Goal: Find specific page/section: Find specific page/section

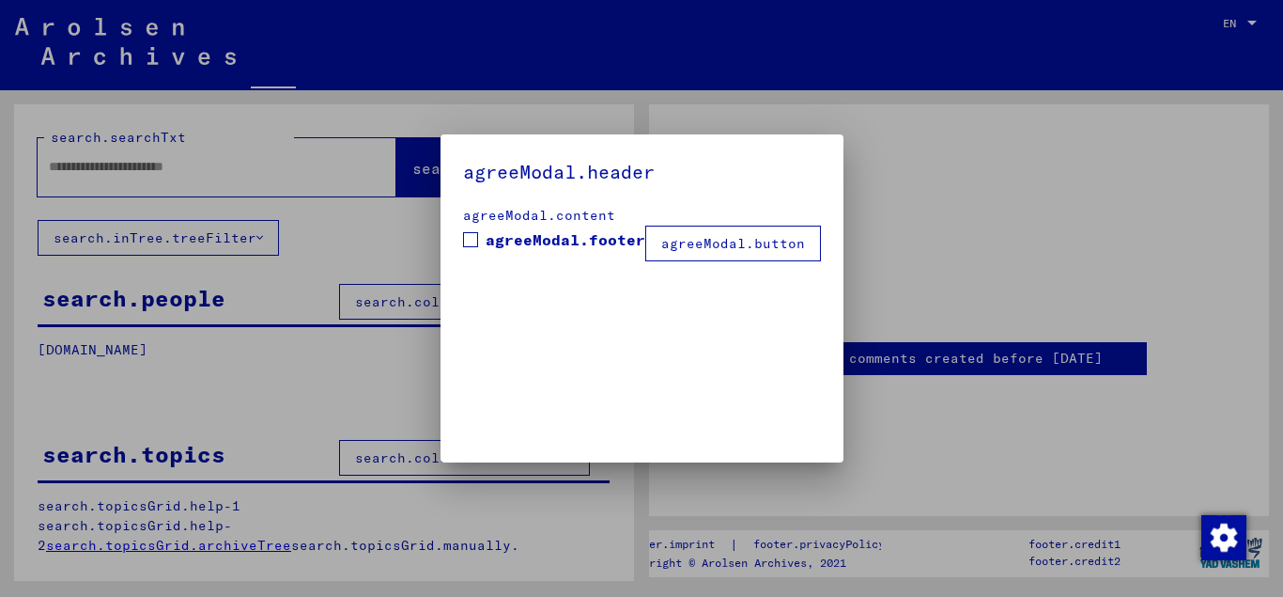
type input "******"
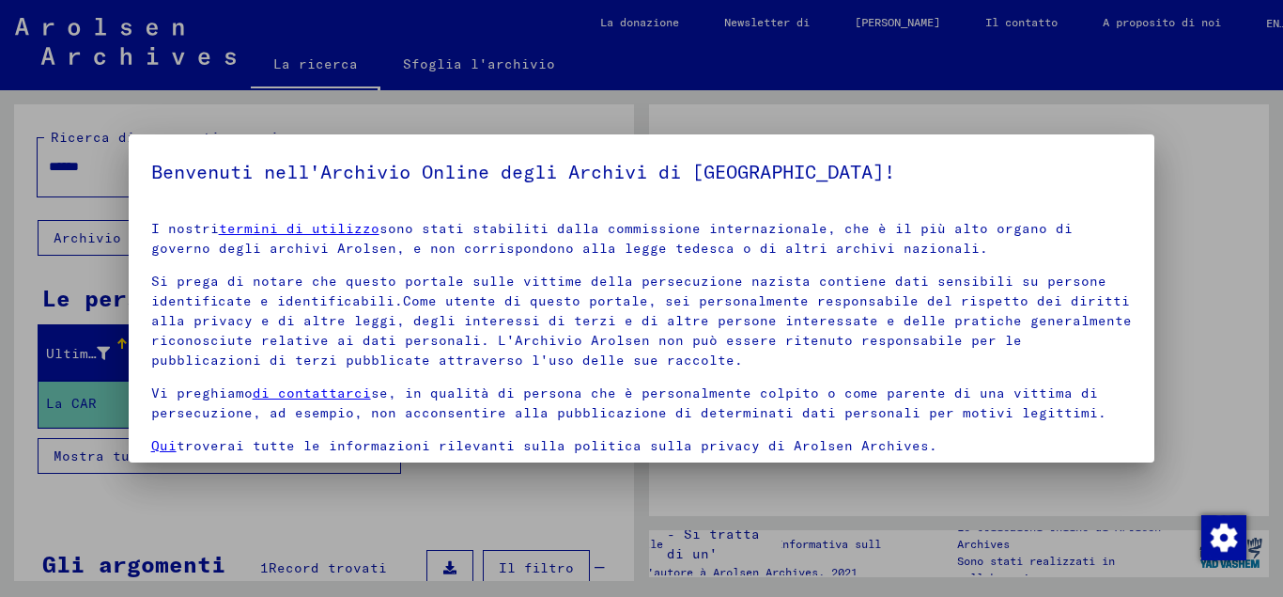
scroll to position [154, 0]
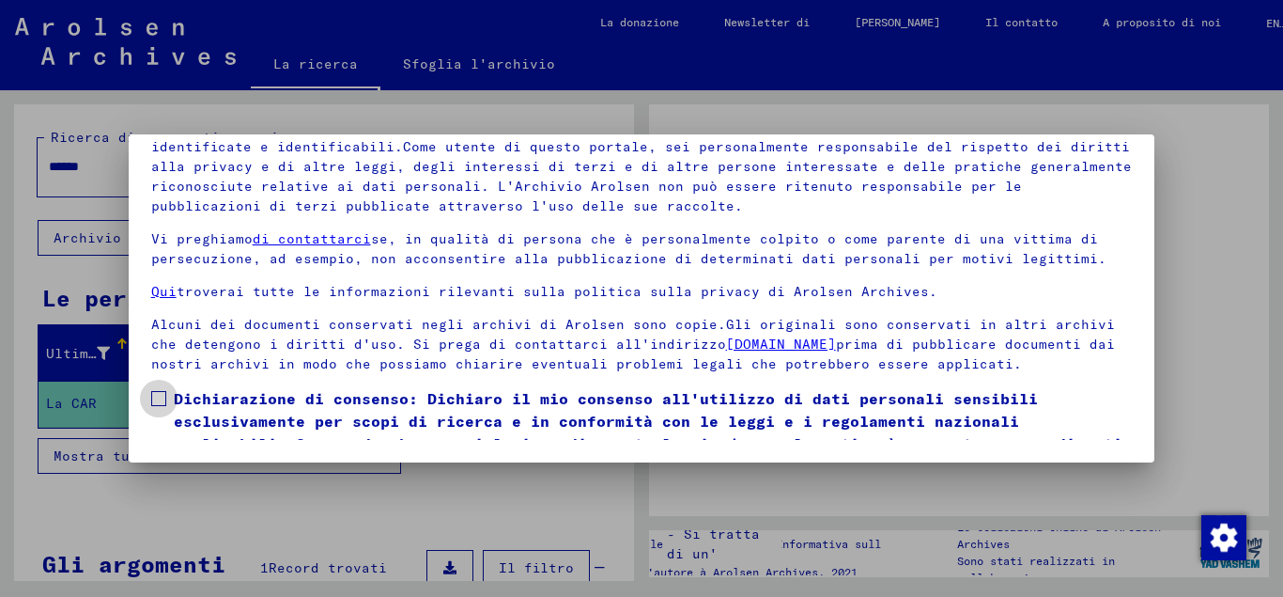
click at [165, 406] on span at bounding box center [158, 398] width 15 height 15
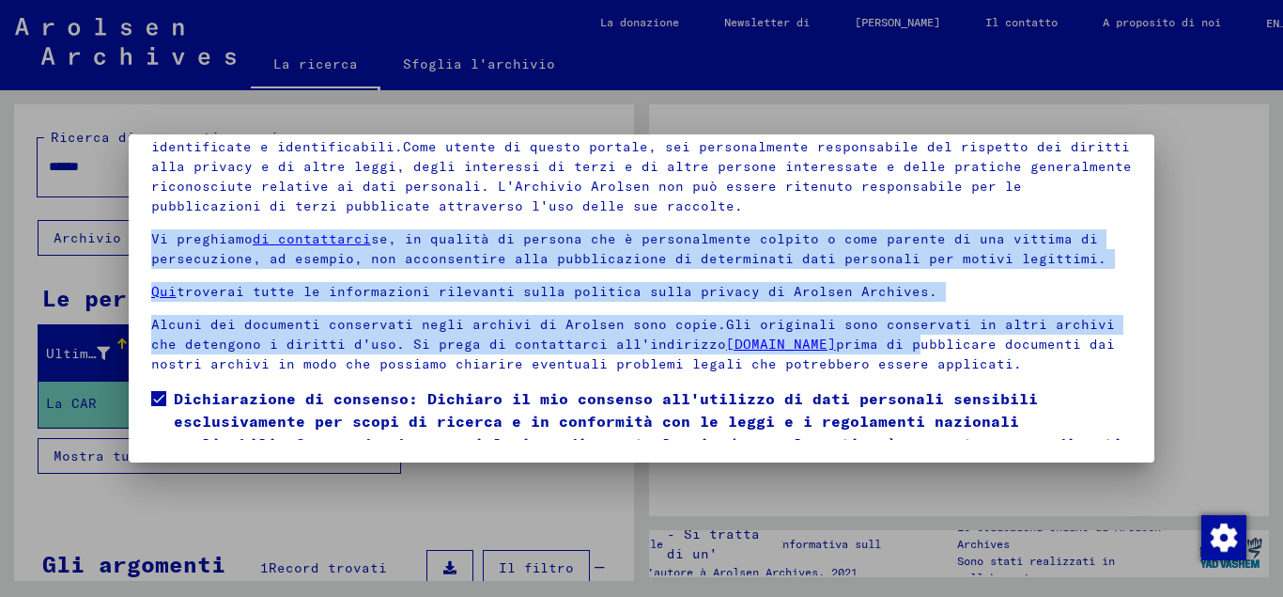
drag, startPoint x: 1105, startPoint y: 345, endPoint x: 1122, endPoint y: 210, distance: 136.4
click at [1122, 210] on div "I nostri termini di utilizzo sono stati stabiliti dalla commissione internazion…" at bounding box center [642, 219] width 982 height 309
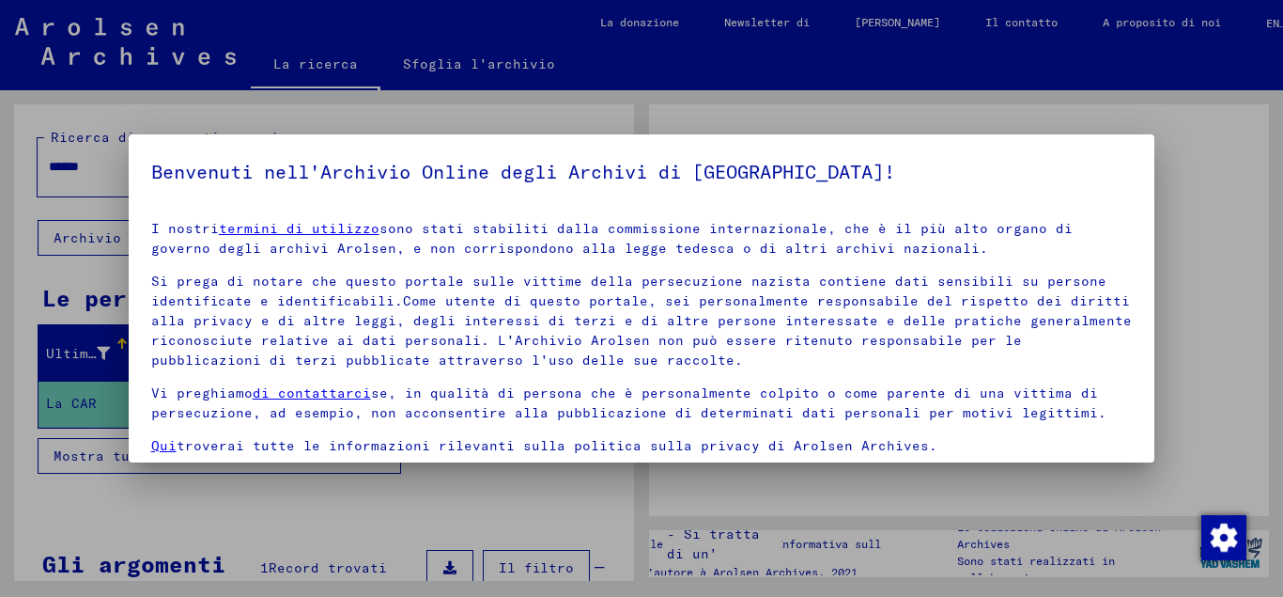
click at [1002, 155] on mat-dialog-container "Benvenuti nell'Archivio Online degli Archivi di [GEOGRAPHIC_DATA]! I nostri ter…" at bounding box center [642, 298] width 1027 height 328
click at [1283, 260] on div at bounding box center [641, 298] width 1283 height 597
click at [1232, 124] on div at bounding box center [641, 298] width 1283 height 597
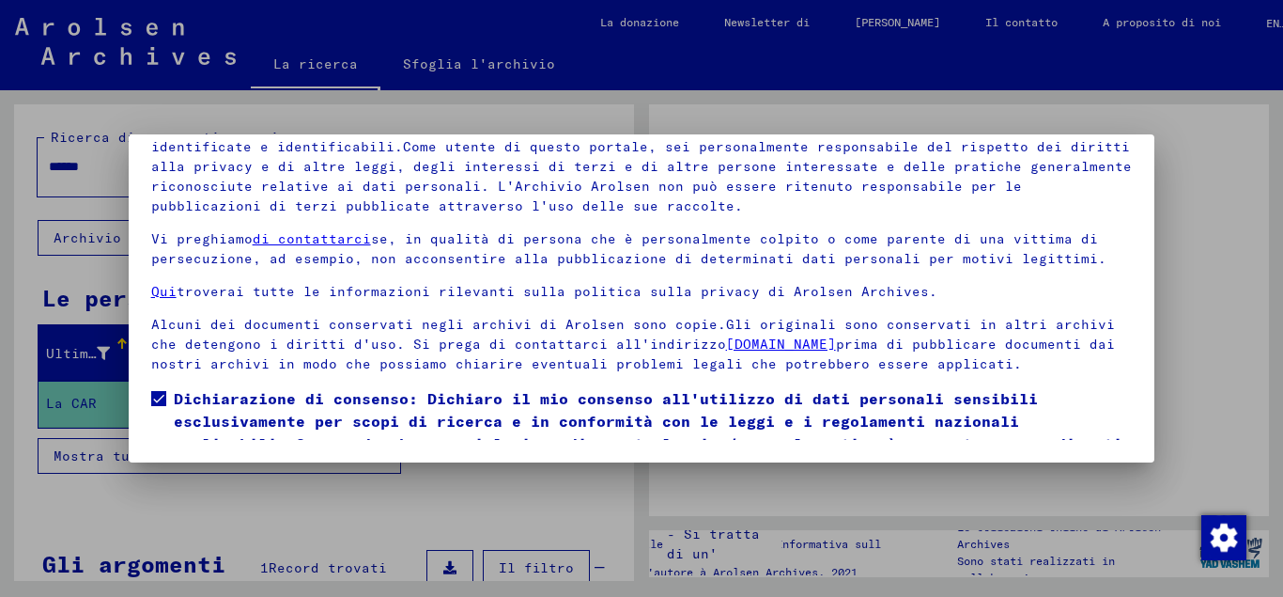
drag, startPoint x: 1151, startPoint y: 455, endPoint x: 537, endPoint y: 479, distance: 614.0
click at [200, 415] on span "Dichiarazione di consenso: Dichiaro il mio consenso all'utilizzo di dati person…" at bounding box center [653, 432] width 959 height 90
drag, startPoint x: 162, startPoint y: 416, endPoint x: 247, endPoint y: 418, distance: 85.5
click at [161, 406] on span at bounding box center [158, 398] width 15 height 15
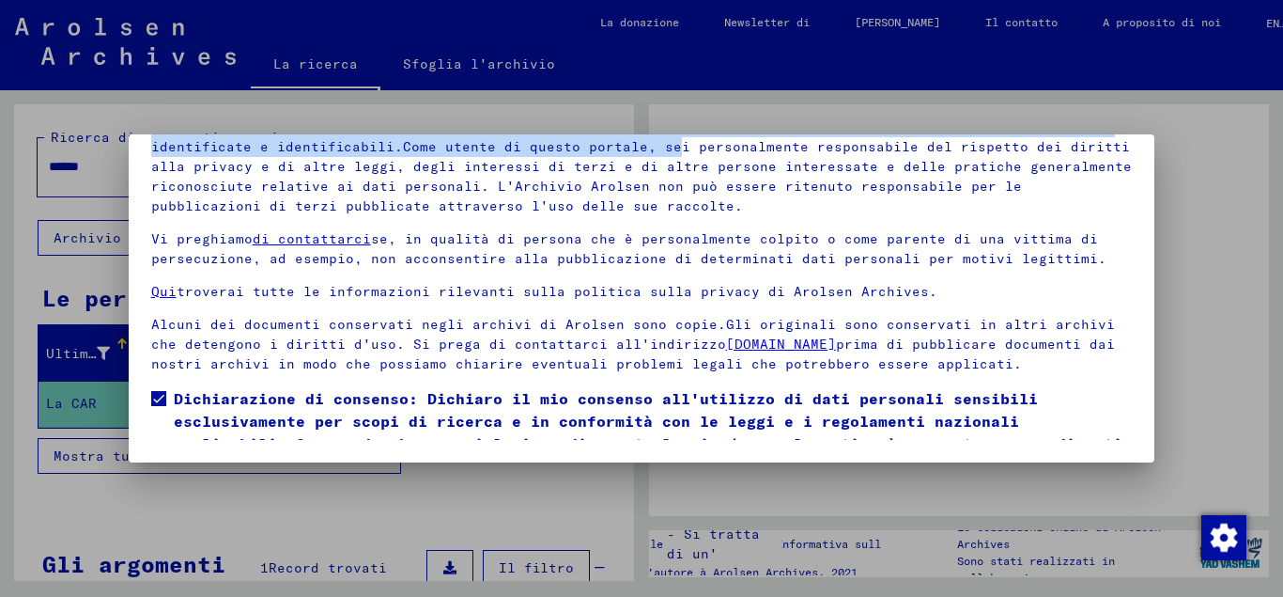
scroll to position [0, 0]
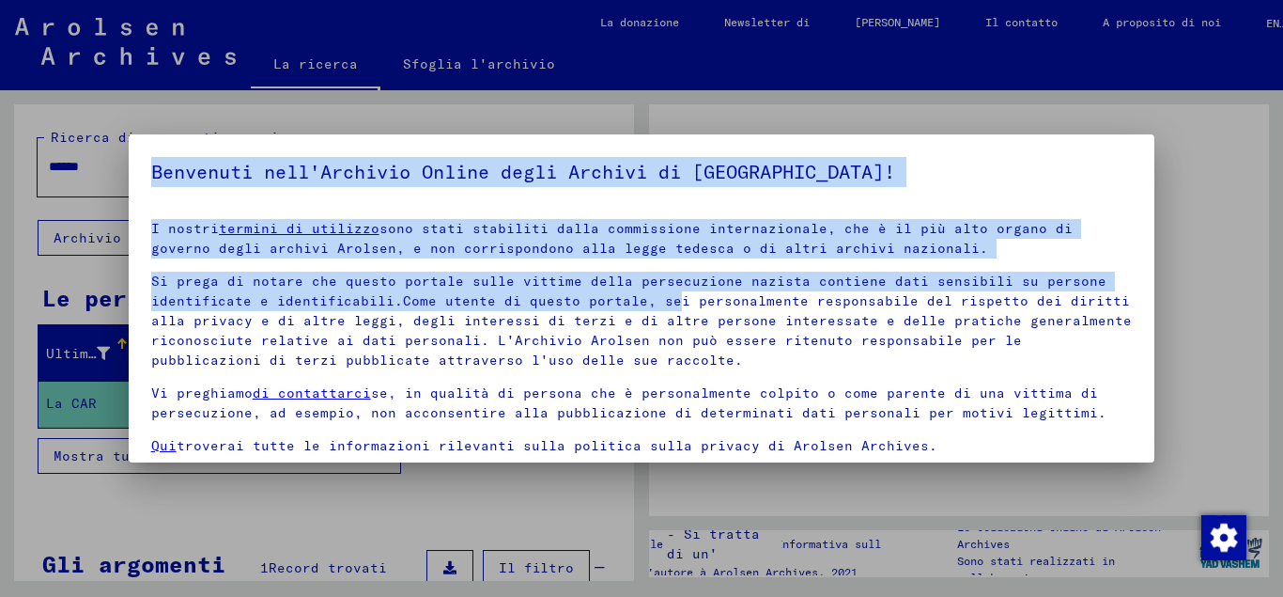
drag, startPoint x: 668, startPoint y: 141, endPoint x: 677, endPoint y: 90, distance: 51.4
click at [677, 206] on mat-dialog-content "I nostri termini di utilizzo sono stati stabiliti dalla commissione internazion…" at bounding box center [642, 400] width 1027 height 388
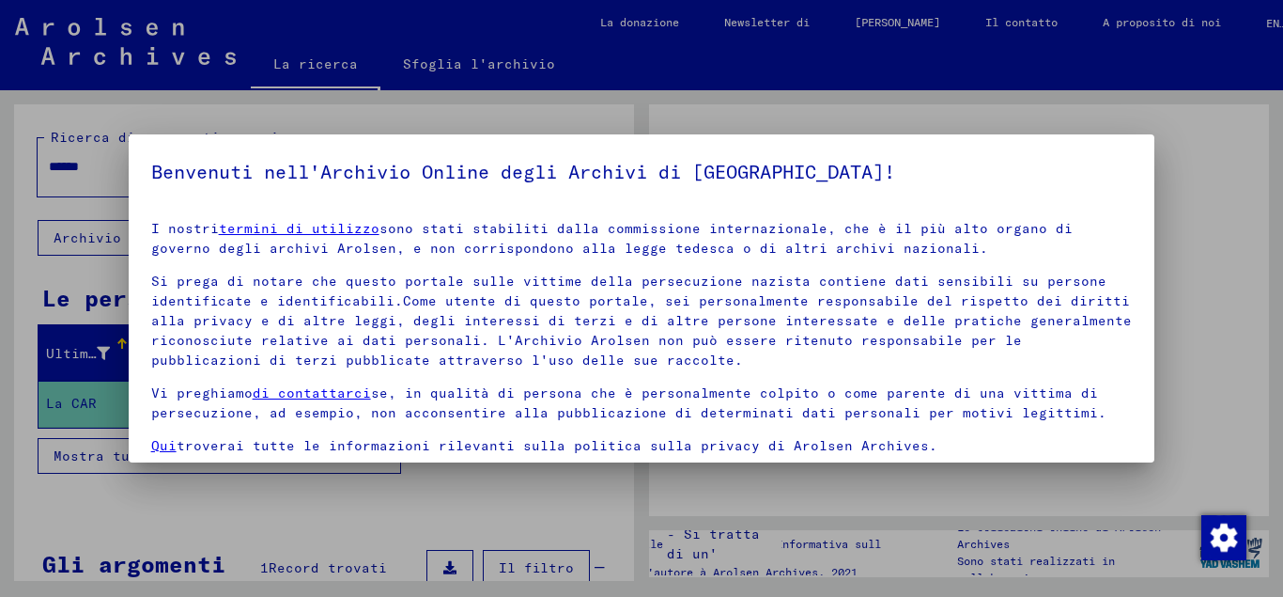
click at [677, 90] on div at bounding box center [641, 298] width 1283 height 597
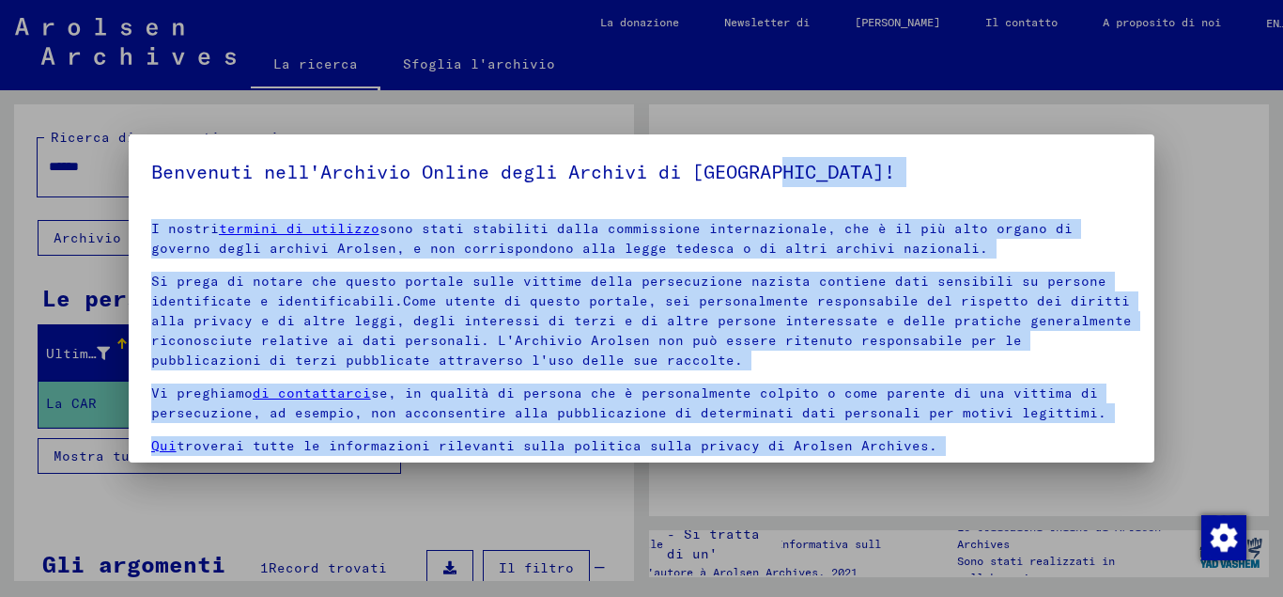
scroll to position [154, 0]
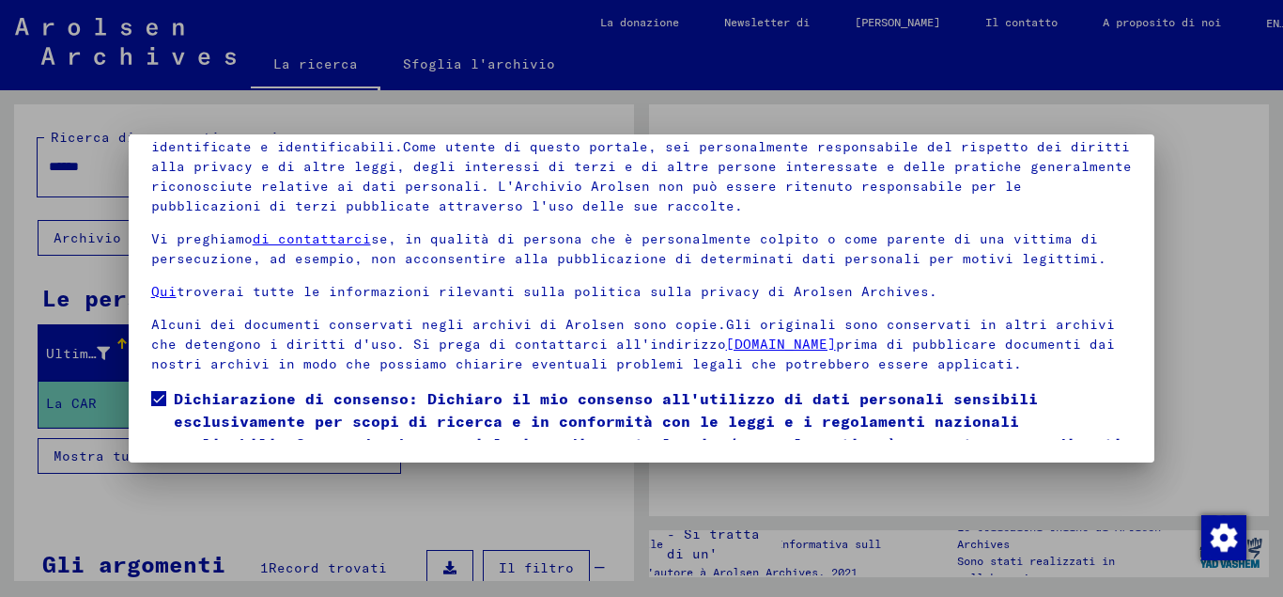
drag, startPoint x: 940, startPoint y: 154, endPoint x: 1221, endPoint y: 302, distance: 318.1
click at [1021, 462] on mat-dialog-container "Benvenuti nell'Archivio Online degli Archivi di [GEOGRAPHIC_DATA]! I nostri ter…" at bounding box center [642, 298] width 1027 height 328
drag, startPoint x: 1153, startPoint y: 458, endPoint x: 1258, endPoint y: 506, distance: 116.0
click at [1225, 541] on img "button" at bounding box center [1224, 537] width 45 height 45
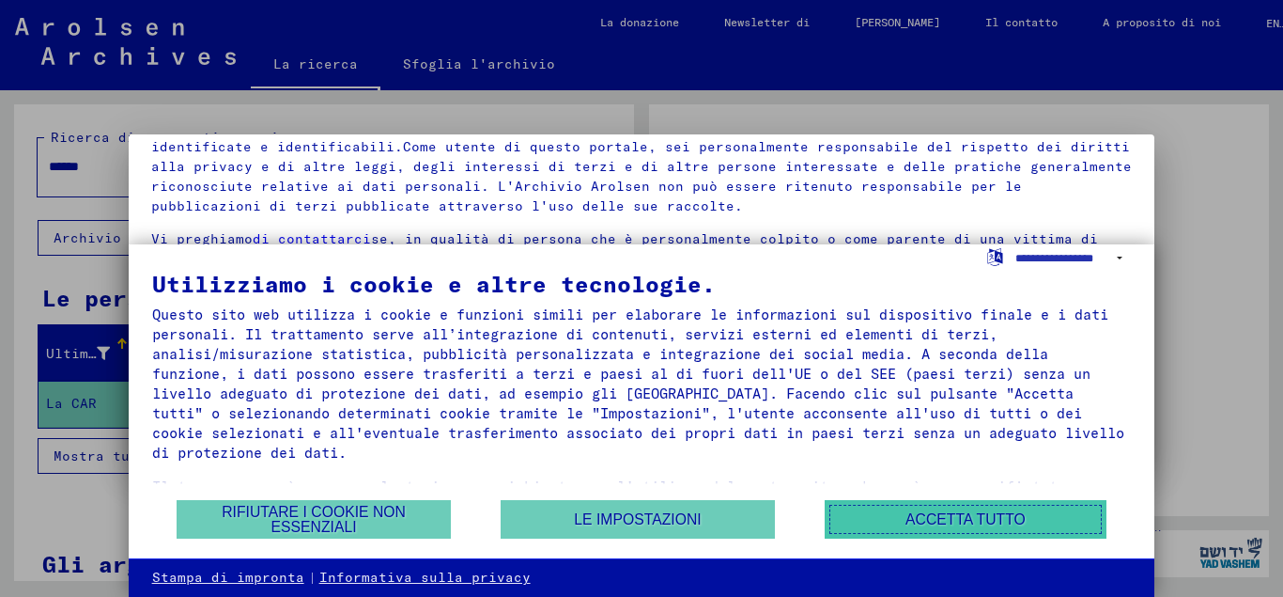
click at [955, 515] on button "Accetta tutto" at bounding box center [966, 519] width 282 height 39
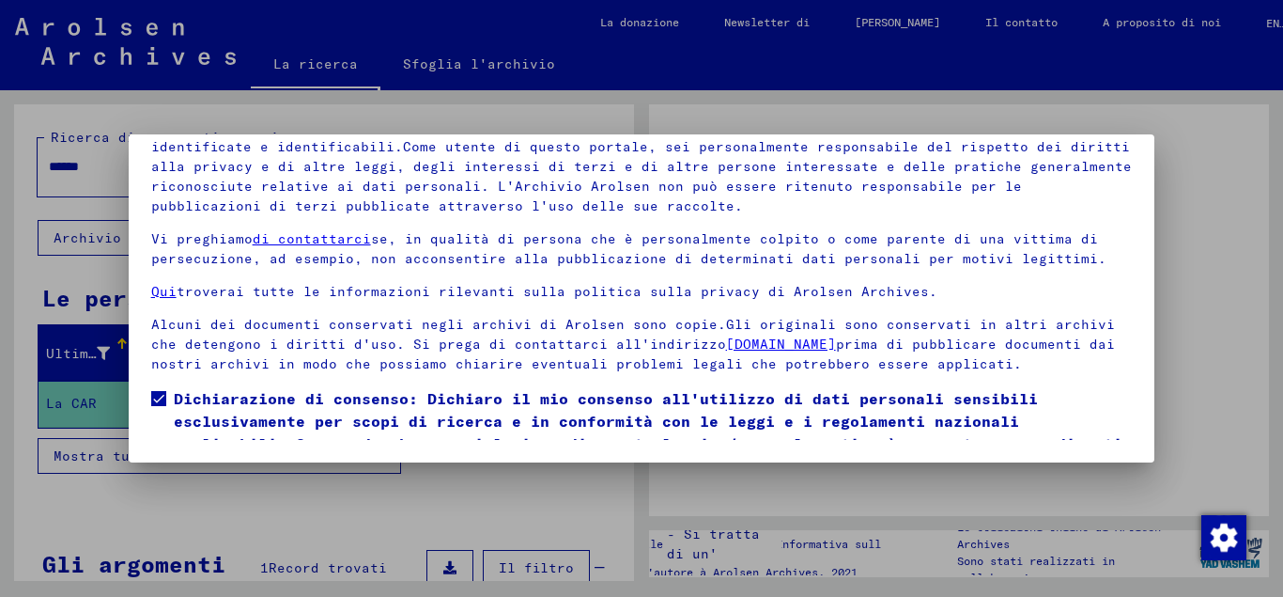
drag, startPoint x: 1207, startPoint y: 443, endPoint x: 1203, endPoint y: 419, distance: 24.0
click at [1203, 419] on div at bounding box center [641, 298] width 1283 height 597
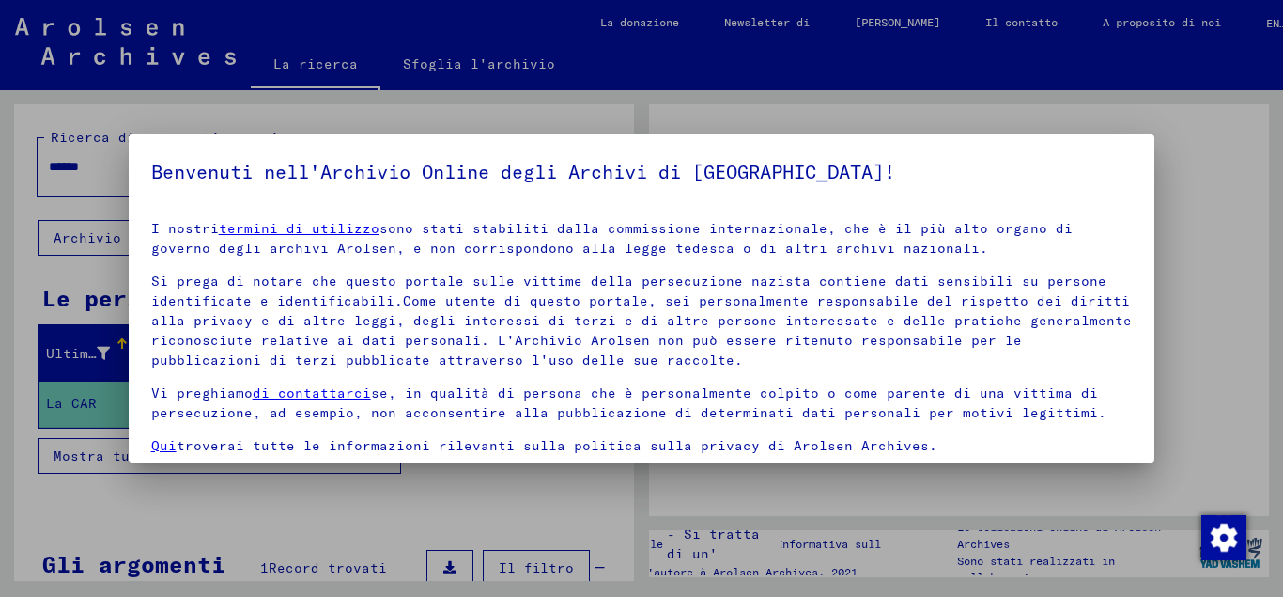
click at [258, 487] on div at bounding box center [641, 298] width 1283 height 597
drag, startPoint x: 794, startPoint y: 117, endPoint x: 456, endPoint y: 250, distance: 363.6
click at [782, 117] on div at bounding box center [641, 298] width 1283 height 597
drag, startPoint x: 1261, startPoint y: 257, endPoint x: 1248, endPoint y: 208, distance: 51.5
click at [1260, 254] on div at bounding box center [641, 298] width 1283 height 597
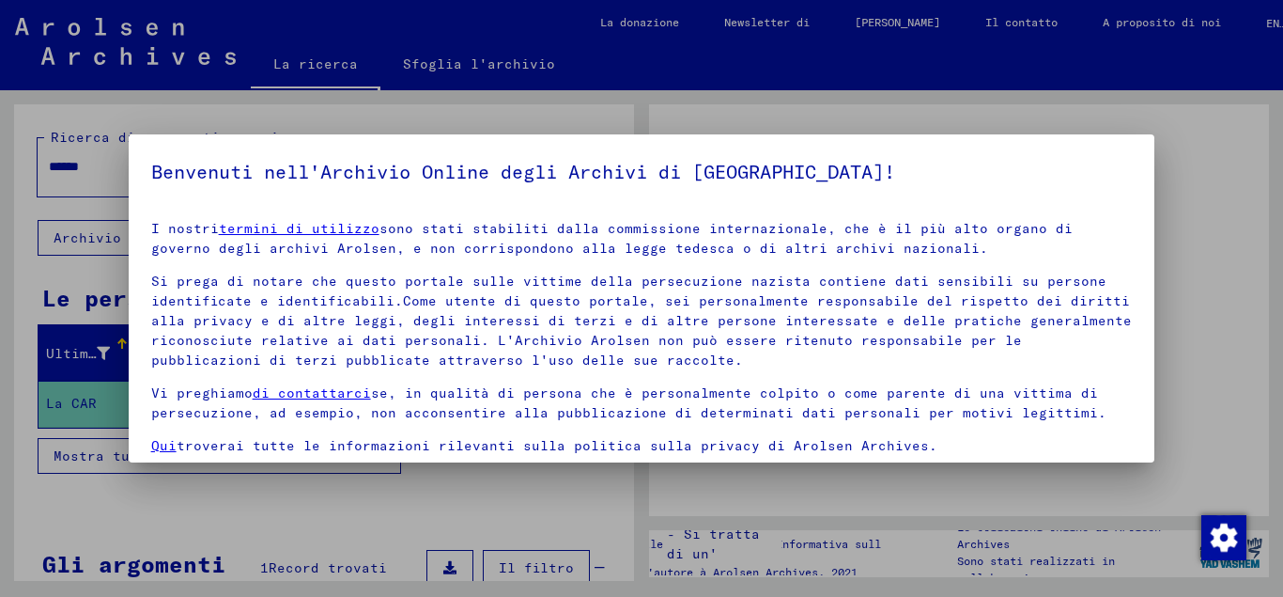
click at [1129, 130] on div at bounding box center [641, 298] width 1283 height 597
